Goal: Task Accomplishment & Management: Use online tool/utility

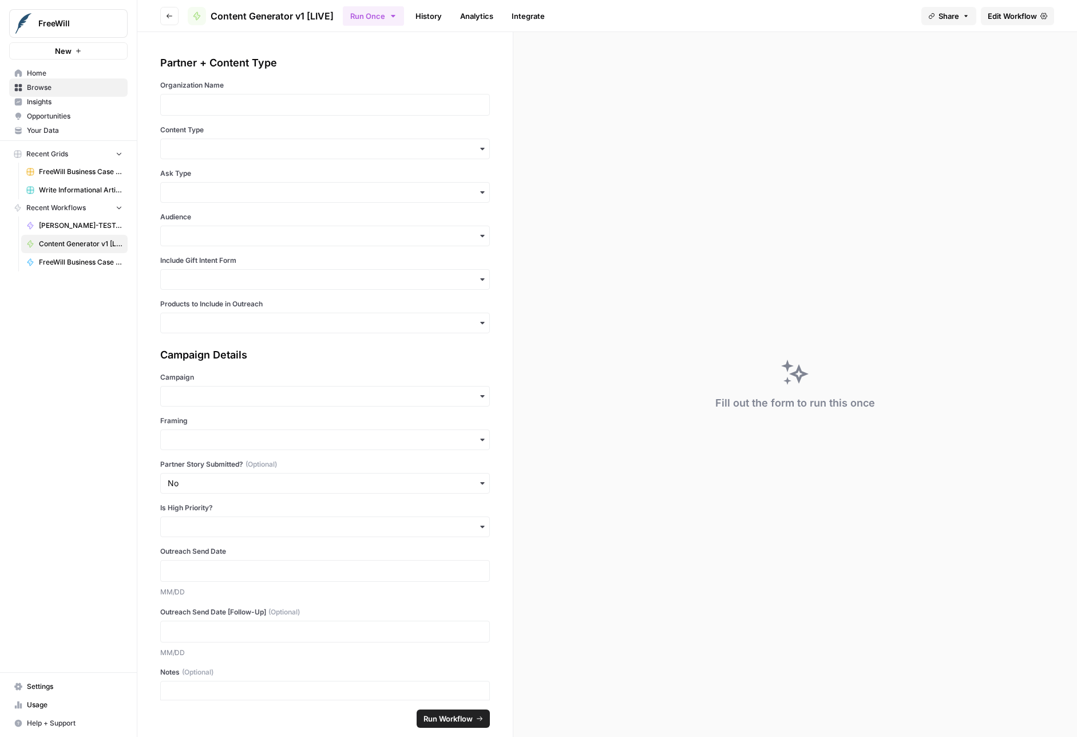
click at [409, 15] on link "History" at bounding box center [429, 16] width 40 height 18
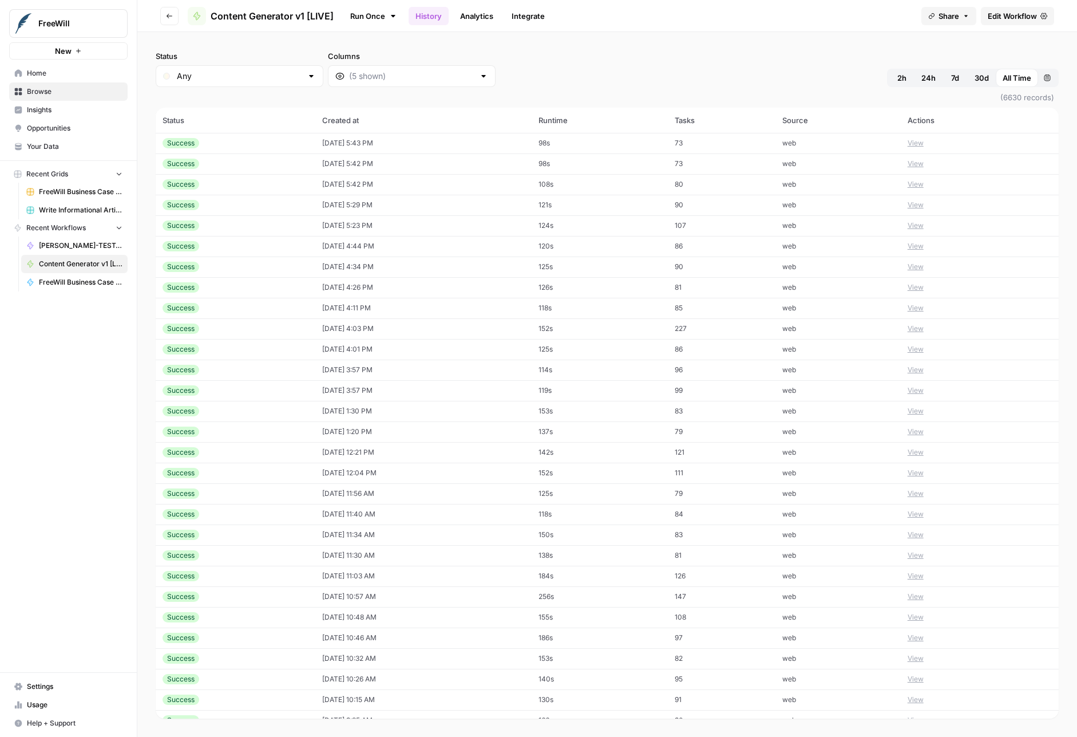
click at [773, 68] on div "Status Any Columns 2h 24h 7d 30d All Time Custom range" at bounding box center [607, 68] width 903 height 37
click at [1047, 77] on icon "button" at bounding box center [1047, 77] width 6 height 6
click at [744, 51] on div "Status Any Columns 2h 24h 7d 30d All Time Custom range" at bounding box center [607, 68] width 903 height 37
click at [437, 17] on link "History" at bounding box center [429, 16] width 40 height 18
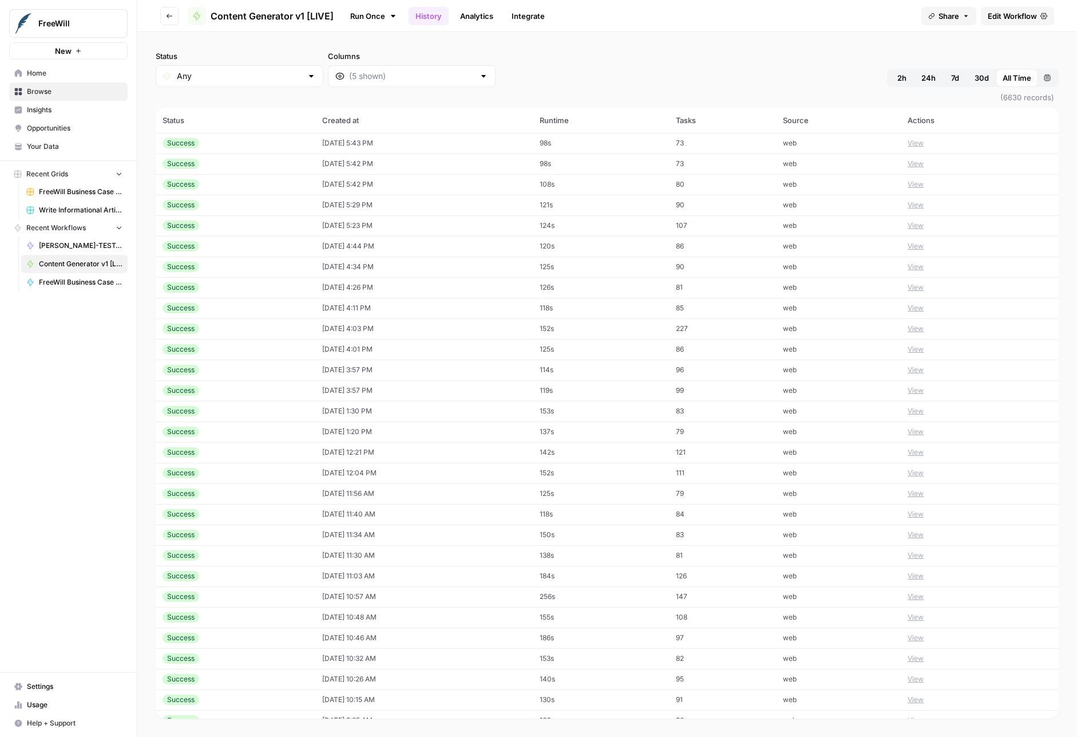
click at [980, 41] on div "Status Any Columns 2h 24h 7d 30d All Time Custom range (6630 records) Status Cr…" at bounding box center [607, 384] width 940 height 704
click at [488, 7] on link "Analytics" at bounding box center [476, 16] width 47 height 18
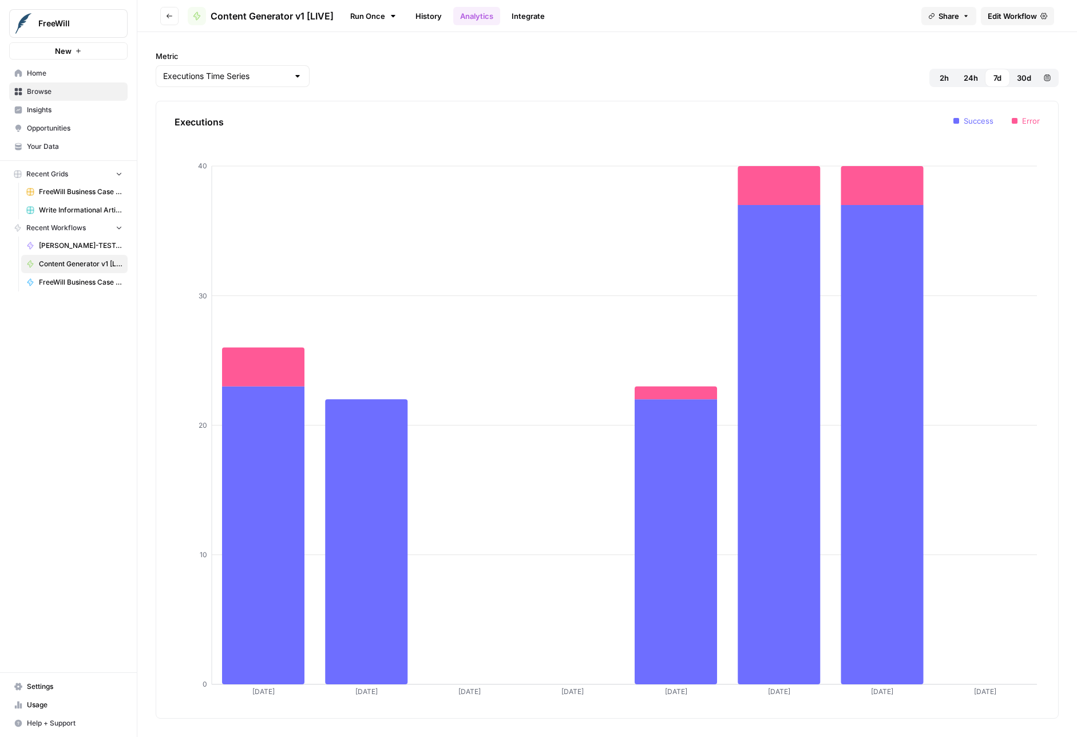
click at [1017, 74] on span "30d" at bounding box center [1024, 77] width 14 height 11
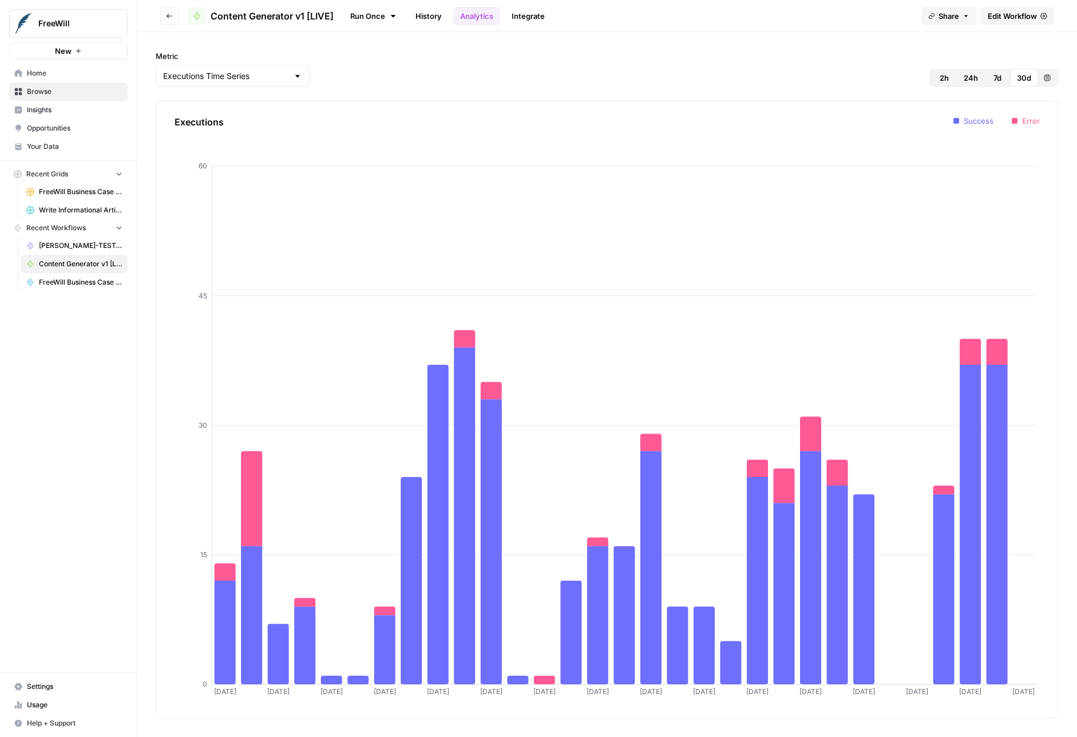
click at [520, 14] on link "Integrate" at bounding box center [528, 16] width 47 height 18
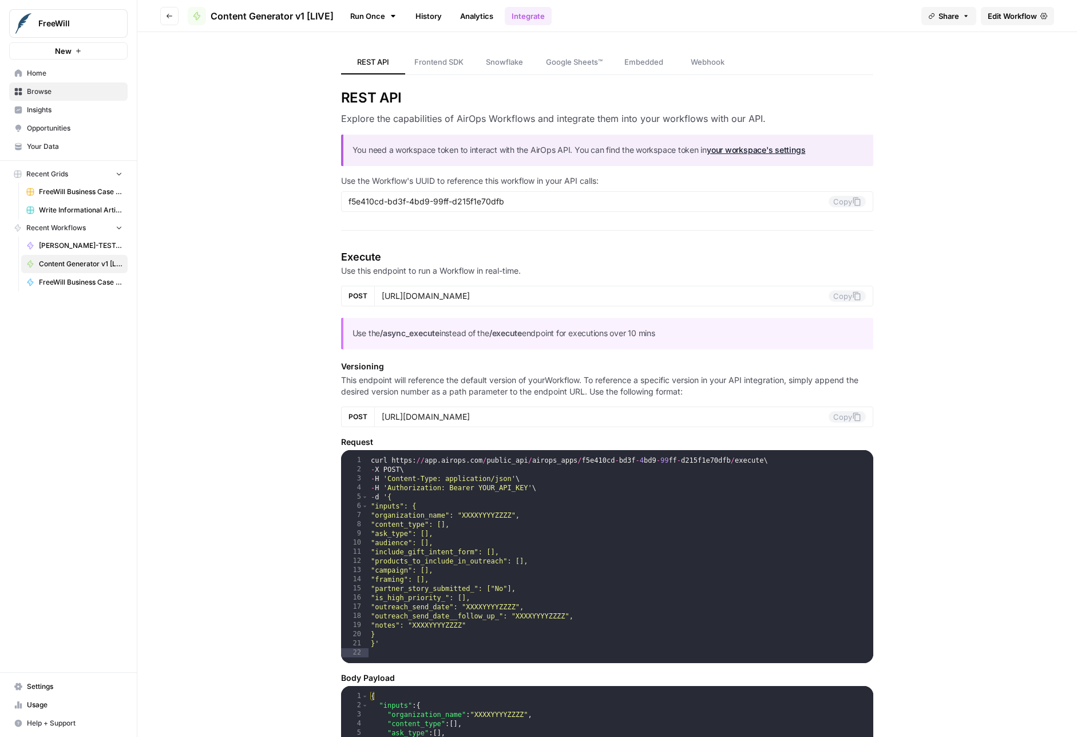
click at [381, 15] on link "Run Once" at bounding box center [373, 15] width 61 height 19
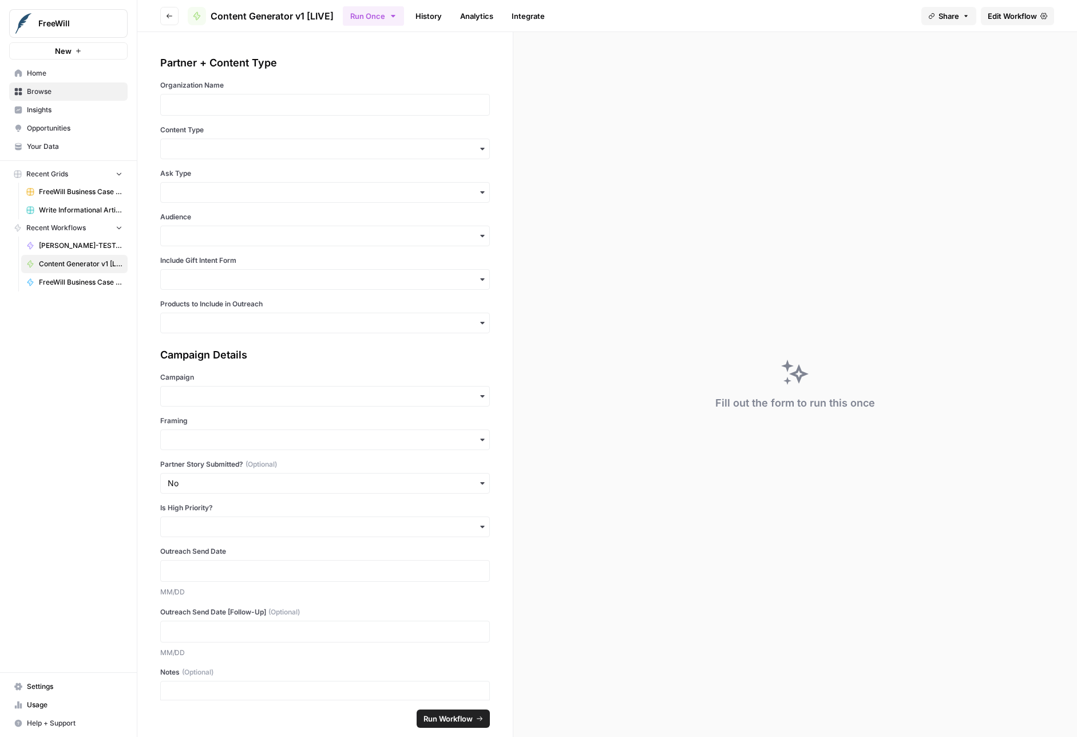
click at [419, 15] on link "History" at bounding box center [429, 16] width 40 height 18
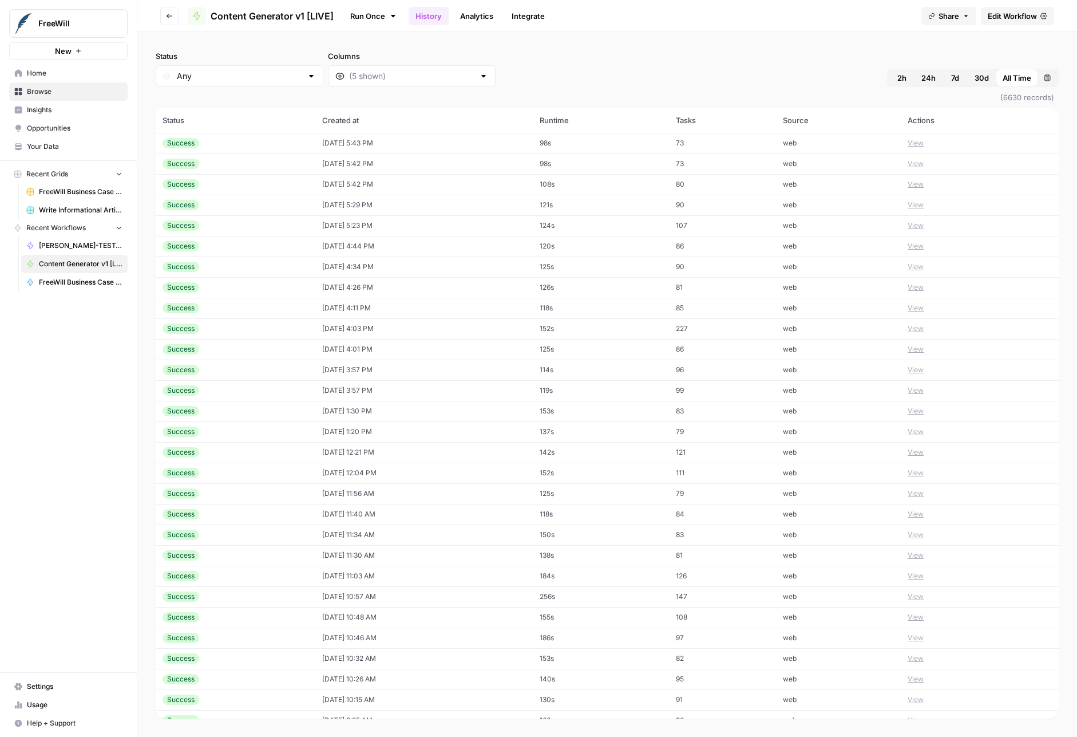
click at [365, 21] on link "Run Once" at bounding box center [373, 15] width 61 height 19
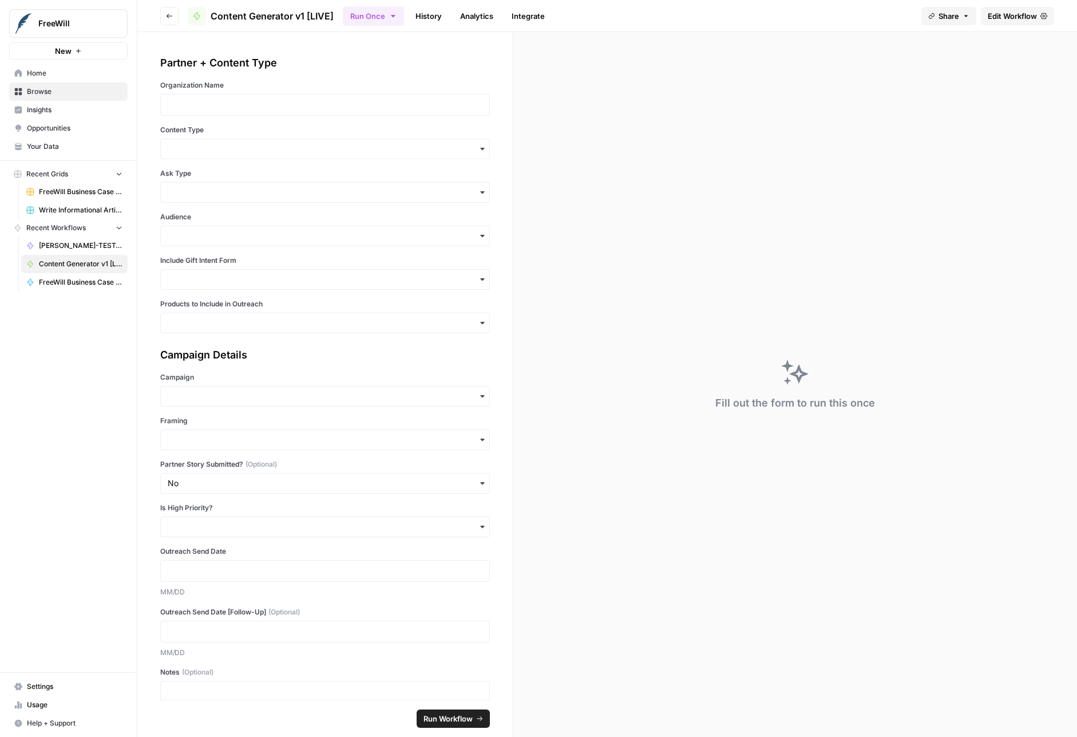
click at [599, 15] on div "Run Once History Analytics Integrate" at bounding box center [627, 16] width 569 height 22
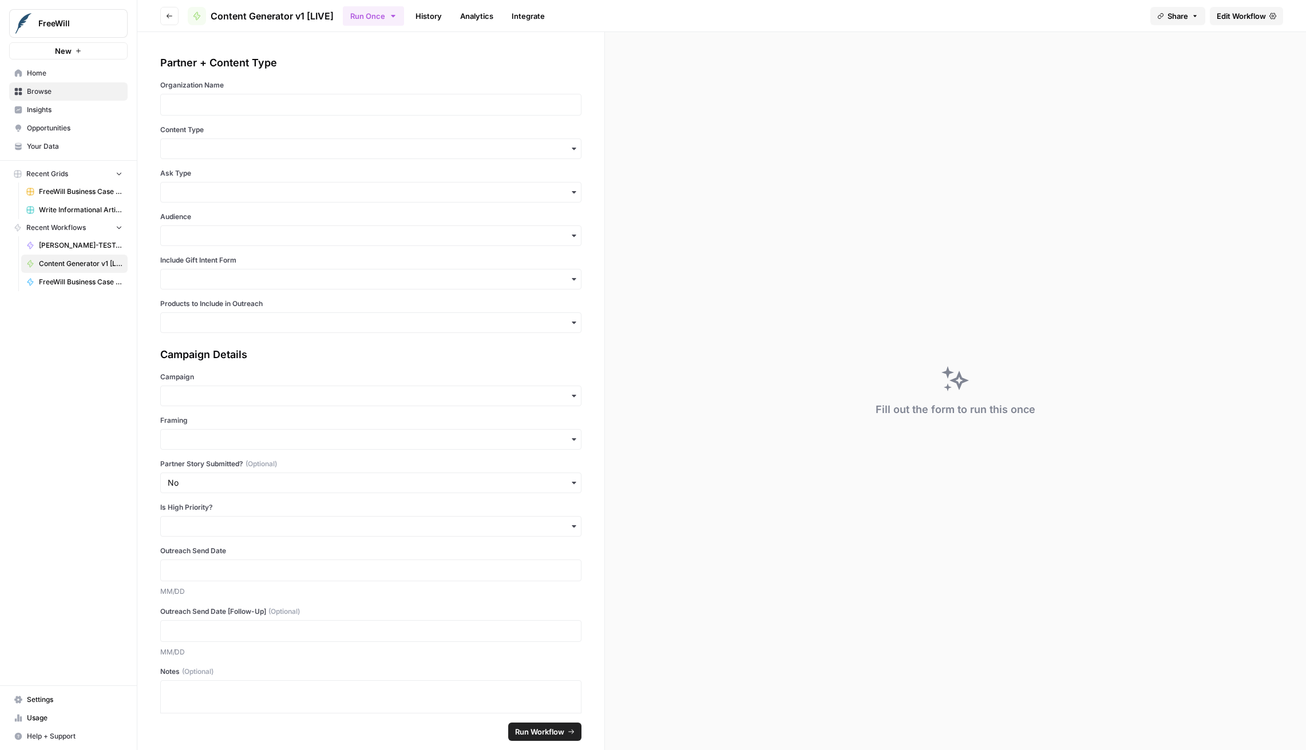
click at [433, 19] on link "History" at bounding box center [429, 16] width 40 height 18
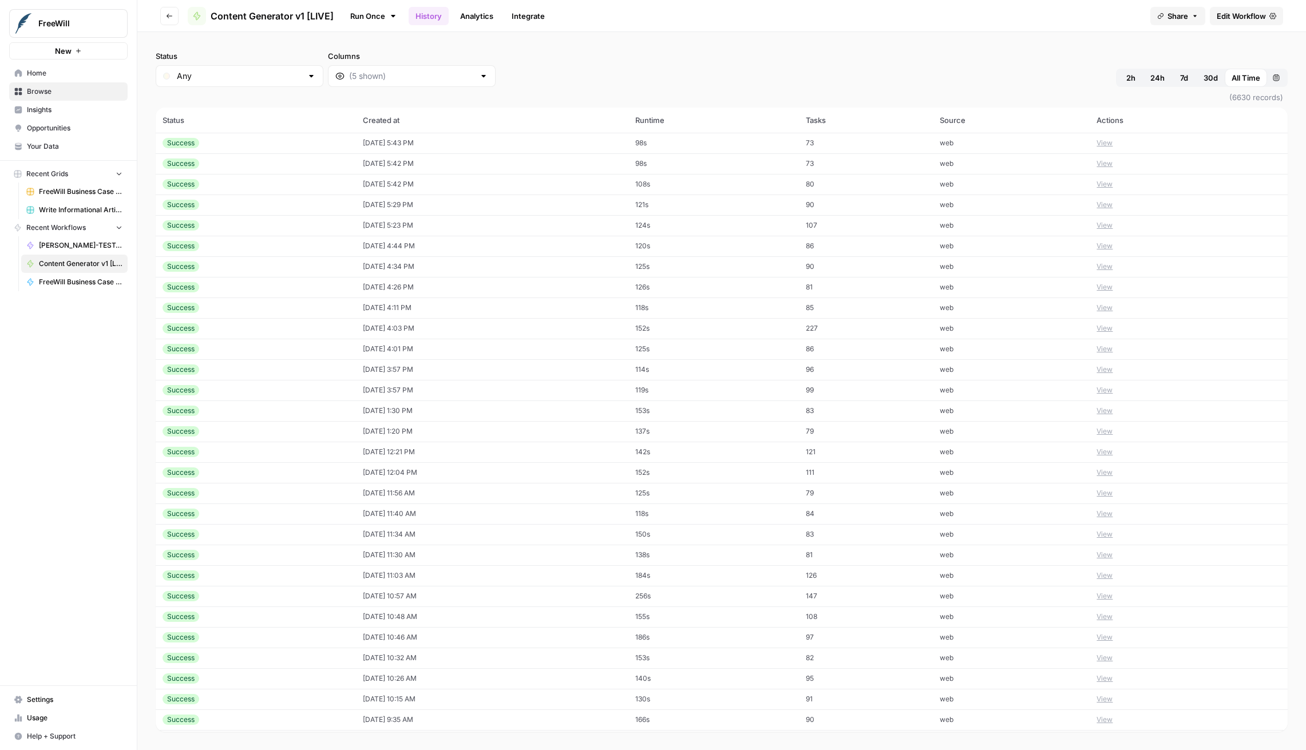
click at [745, 41] on div "Status Any Columns 2h 24h 7d 30d All Time Custom range (6630 records) Status Cr…" at bounding box center [721, 391] width 1169 height 718
click at [48, 91] on span "Browse" at bounding box center [75, 91] width 96 height 10
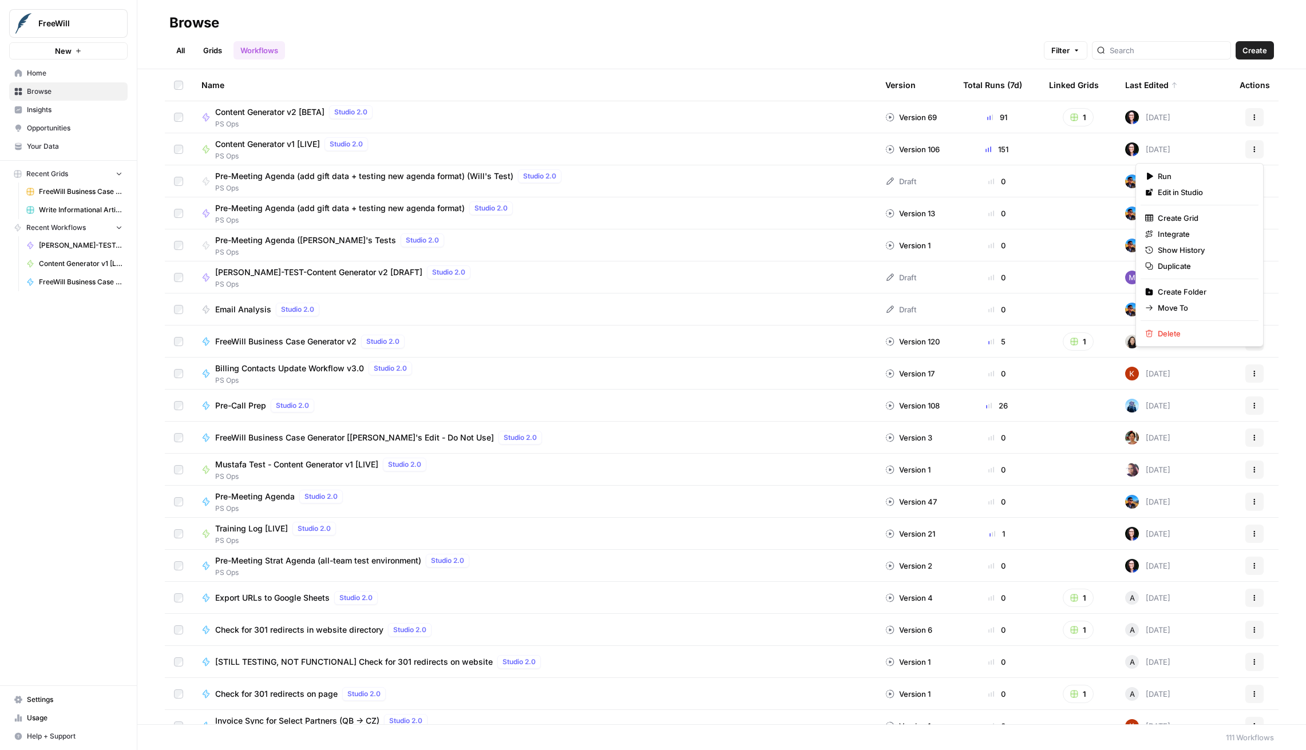
click at [1076, 150] on icon "button" at bounding box center [1254, 149] width 7 height 7
click at [1076, 251] on span "Show History" at bounding box center [1204, 249] width 92 height 11
click at [917, 146] on div "Version 106" at bounding box center [912, 149] width 54 height 11
click at [892, 146] on icon at bounding box center [889, 149] width 9 height 9
click at [1076, 152] on icon "button" at bounding box center [1254, 149] width 7 height 7
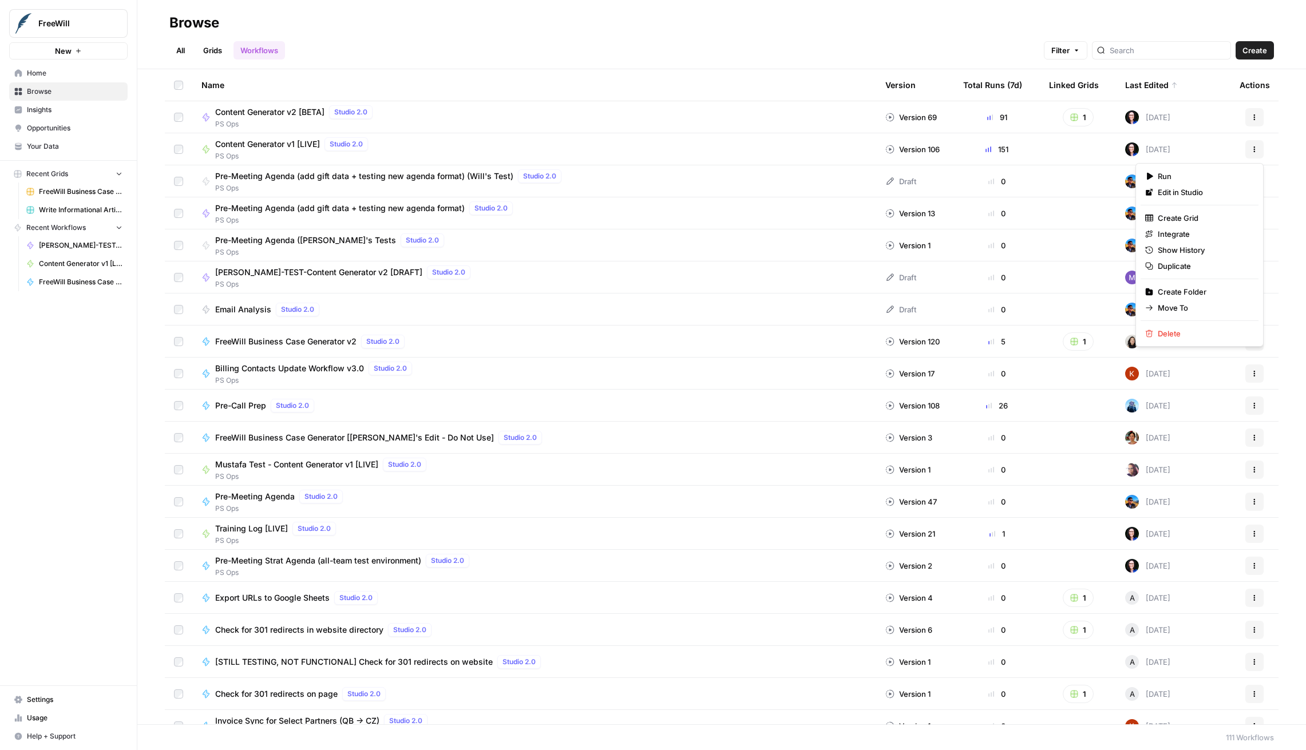
click at [787, 146] on div "Content Generator v1 [LIVE] Studio 2.0 PS Ops" at bounding box center [534, 149] width 666 height 24
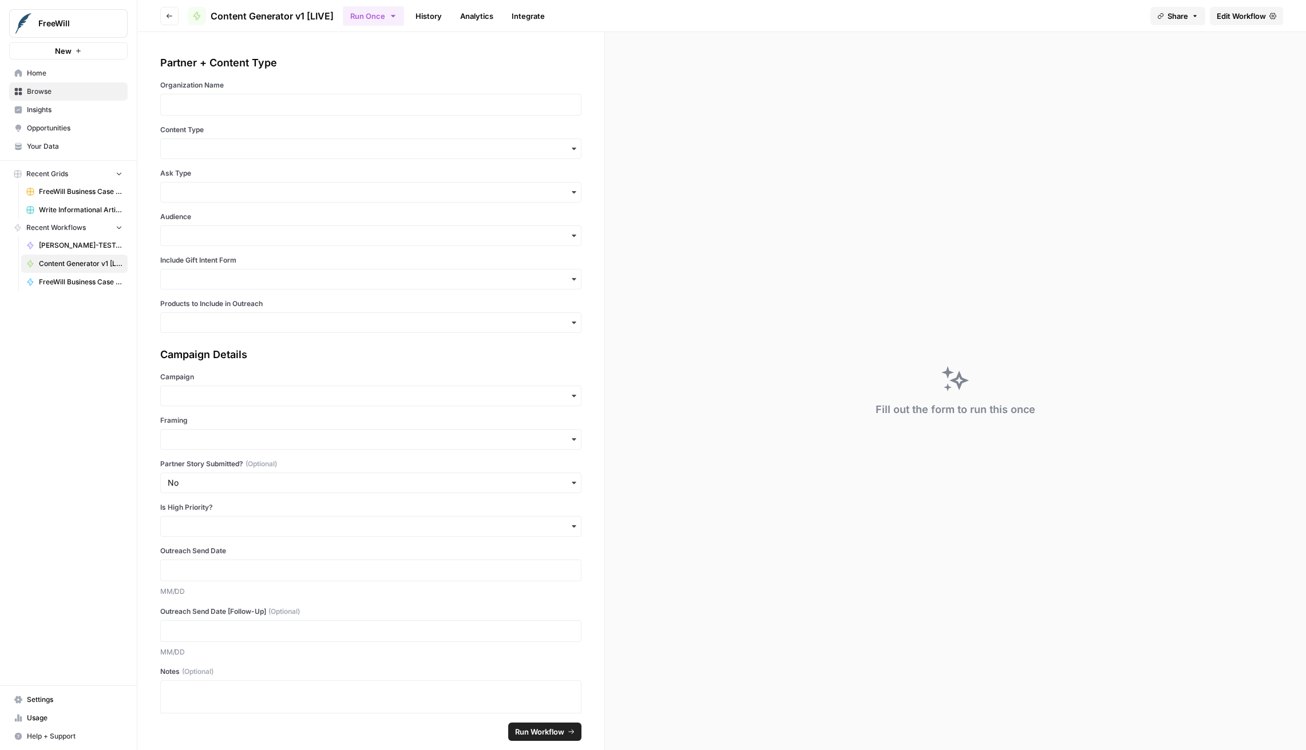
click at [298, 7] on div "Content Generator v1 [LIVE]" at bounding box center [261, 16] width 146 height 18
click at [1076, 27] on header "Go back Content Generator v1 [LIVE] Run Once History Analytics Integrate Share …" at bounding box center [721, 16] width 1169 height 32
click at [1076, 20] on span "Edit Workflow" at bounding box center [1241, 15] width 49 height 11
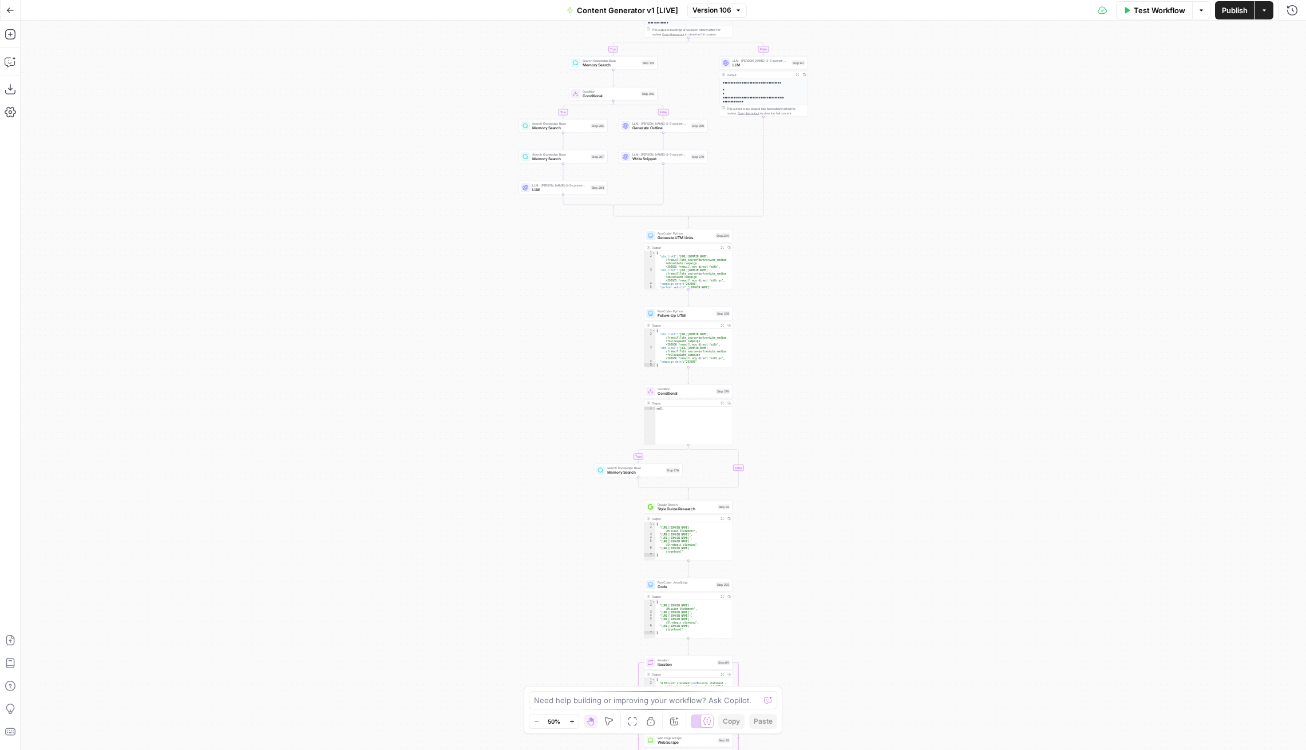
click at [727, 13] on span "Version 106" at bounding box center [711, 10] width 39 height 10
click at [1076, 12] on icon "button" at bounding box center [1264, 10] width 7 height 7
click at [102, 183] on div "true false true false true false true false true false true false Workflow Set …" at bounding box center [663, 386] width 1285 height 730
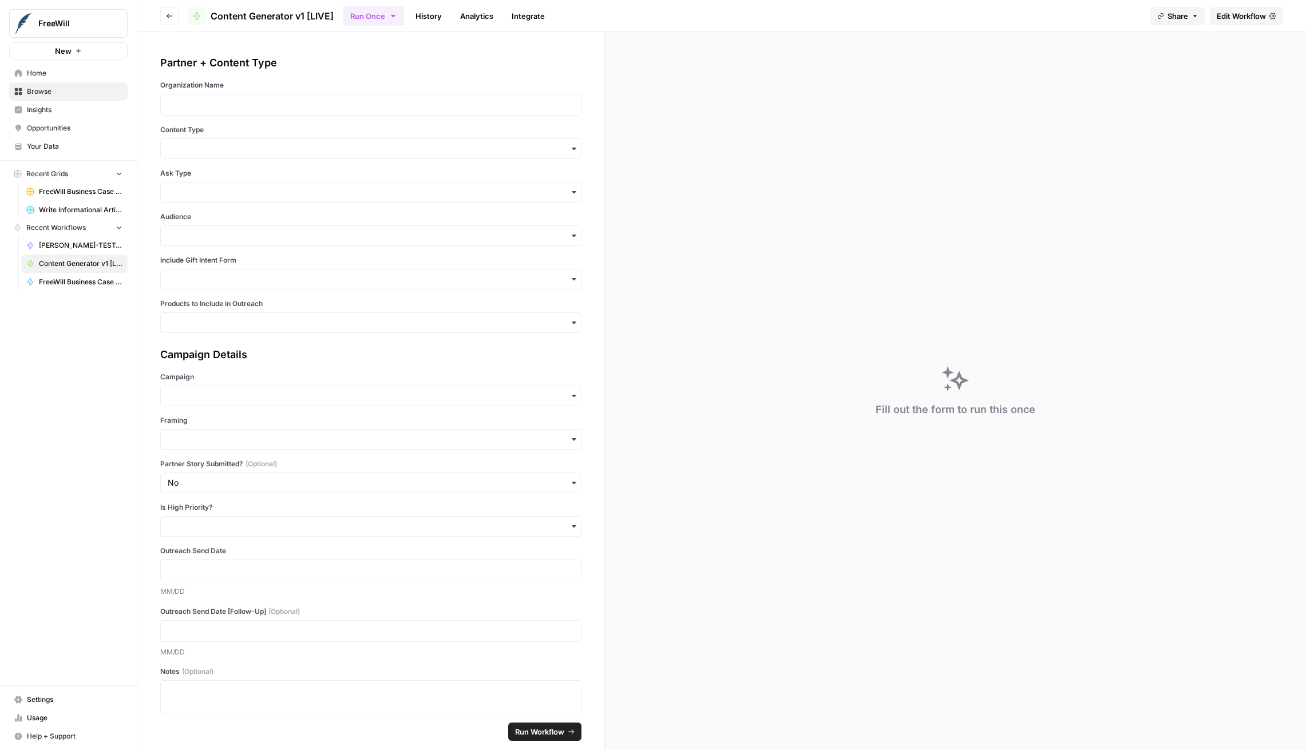
click at [424, 10] on link "History" at bounding box center [429, 16] width 40 height 18
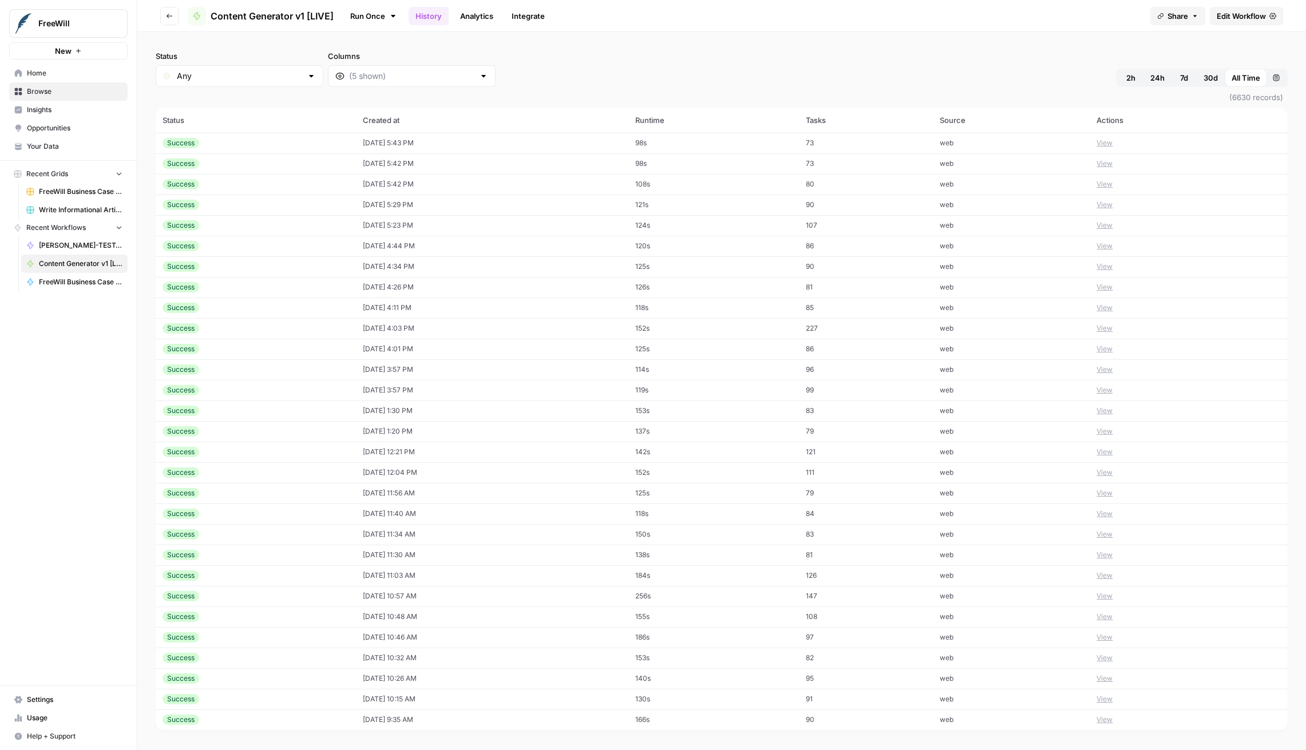
click at [1076, 79] on button "30d" at bounding box center [1211, 78] width 28 height 18
click at [1076, 78] on button "Custom range" at bounding box center [1276, 78] width 18 height 18
click at [484, 17] on link "Analytics" at bounding box center [476, 16] width 47 height 18
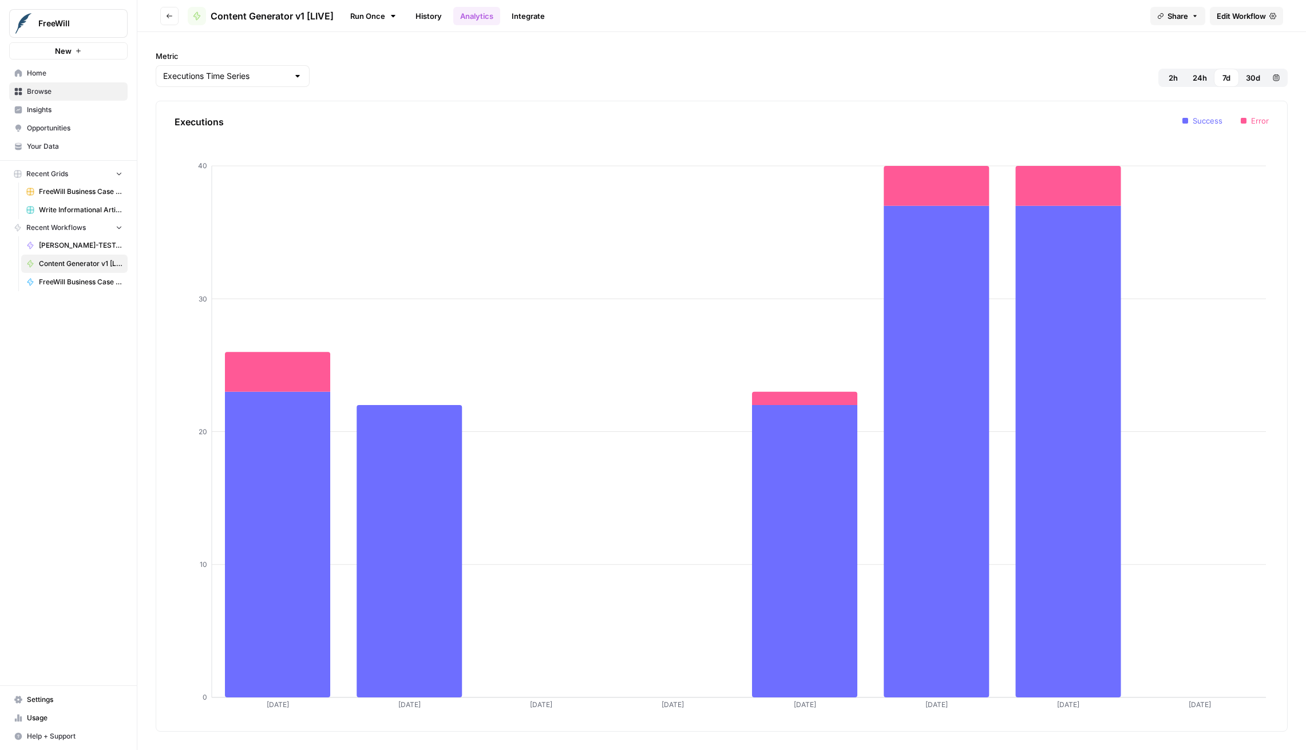
click at [1076, 78] on button "30d" at bounding box center [1253, 78] width 28 height 18
